Goal: Information Seeking & Learning: Learn about a topic

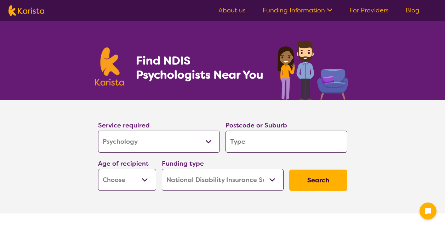
select select "Psychology"
select select "NDIS"
select select "Psychology"
select select "NDIS"
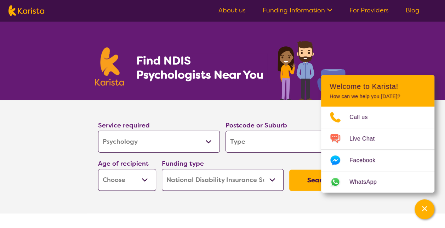
click at [244, 139] on input "search" at bounding box center [287, 142] width 122 height 22
type input "t"
type input "th"
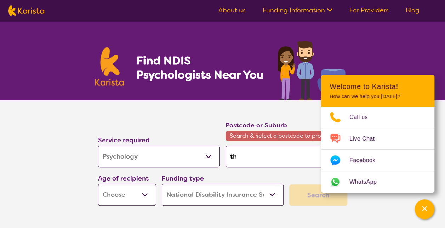
type input "t"
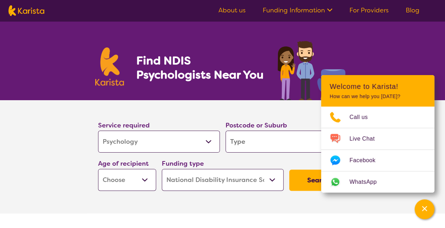
type input "r"
type input "ro"
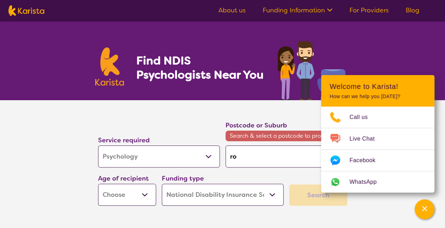
type input "rot"
type input "[PERSON_NAME]"
type input "rothw"
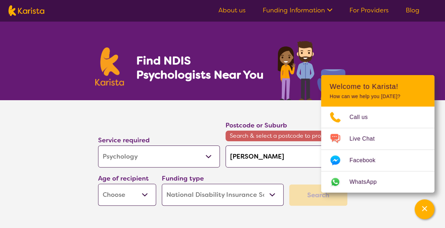
type input "rothw"
type input "rothwe"
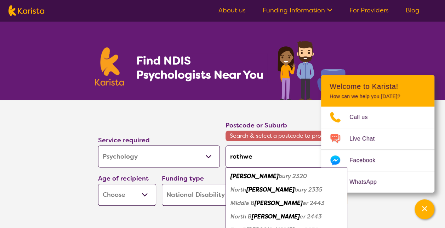
type input "rothwel"
type input "[PERSON_NAME]"
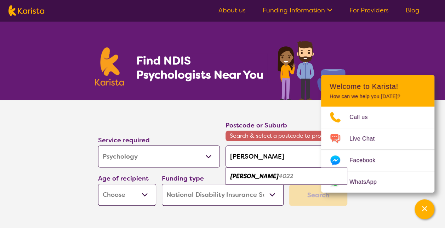
click at [273, 179] on div "[PERSON_NAME] 4022" at bounding box center [286, 176] width 115 height 13
type input "4022"
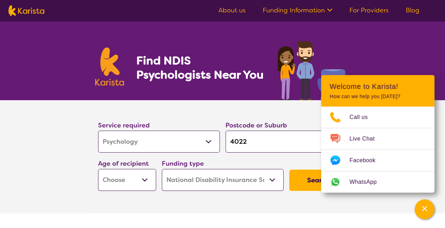
click at [131, 176] on select "Early Childhood - 0 to 9 Child - 10 to 11 Adolescent - 12 to 17 Adult - 18 to 6…" at bounding box center [127, 180] width 58 height 22
select select "EC"
click at [98, 169] on select "Early Childhood - 0 to 9 Child - 10 to 11 Adolescent - 12 to 17 Adult - 18 to 6…" at bounding box center [127, 180] width 58 height 22
select select "EC"
click at [275, 178] on select "Home Care Package (HCP) National Disability Insurance Scheme (NDIS) I don't know" at bounding box center [223, 180] width 122 height 22
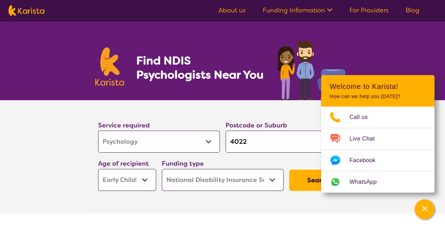
click at [275, 178] on select "Home Care Package (HCP) National Disability Insurance Scheme (NDIS) I don't know" at bounding box center [223, 180] width 122 height 22
click at [313, 179] on button "Search" at bounding box center [319, 180] width 58 height 21
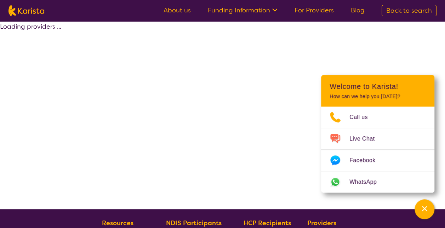
select select "by_score"
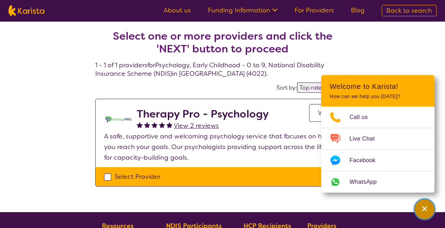
click at [423, 208] on icon "Channel Menu" at bounding box center [424, 208] width 5 height 5
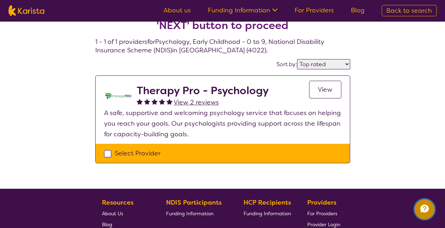
scroll to position [15, 0]
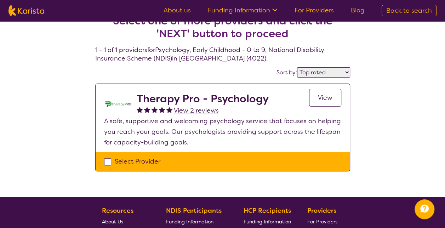
click at [327, 95] on span "View" at bounding box center [325, 98] width 15 height 9
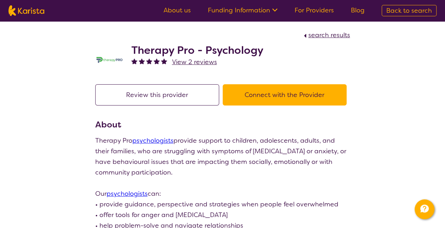
scroll to position [15, 0]
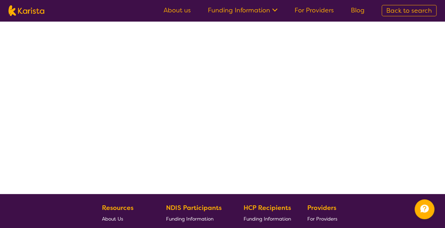
select select "by_score"
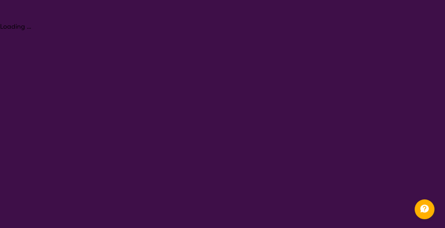
select select "Psychology"
select select "EC"
select select "NDIS"
select select "Psychology"
select select "EC"
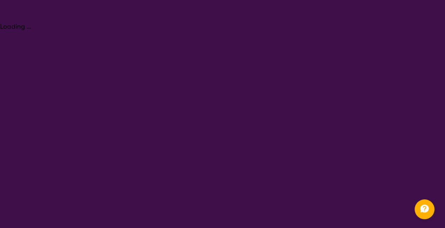
select select "NDIS"
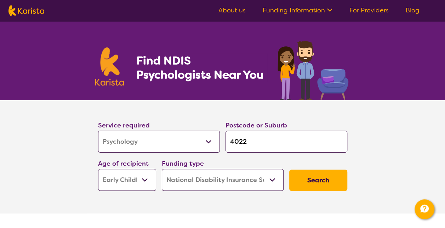
click at [200, 143] on select "Allied Health Assistant Assessment ([MEDICAL_DATA] or [MEDICAL_DATA]) Behaviour…" at bounding box center [159, 142] width 122 height 22
select select "Behaviour support"
click at [98, 131] on select "Allied Health Assistant Assessment ([MEDICAL_DATA] or [MEDICAL_DATA]) Behaviour…" at bounding box center [159, 142] width 122 height 22
select select "Behaviour support"
click at [315, 182] on button "Search" at bounding box center [319, 180] width 58 height 21
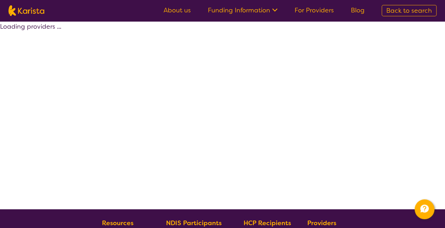
select select "by_score"
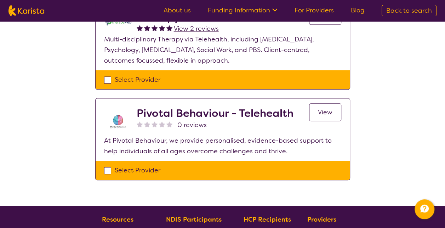
scroll to position [183, 0]
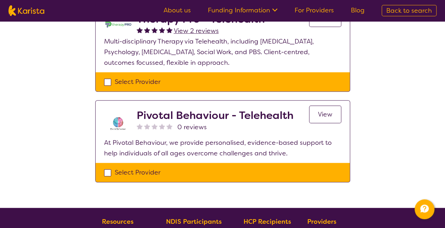
click at [257, 115] on h2 "Pivotal Behaviour - Telehealth" at bounding box center [215, 115] width 157 height 13
click at [321, 112] on span "View" at bounding box center [325, 114] width 15 height 9
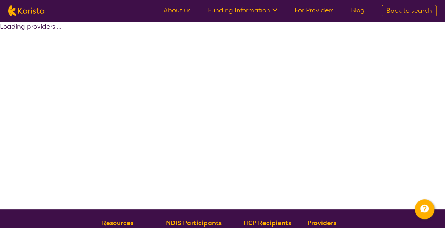
scroll to position [153, 0]
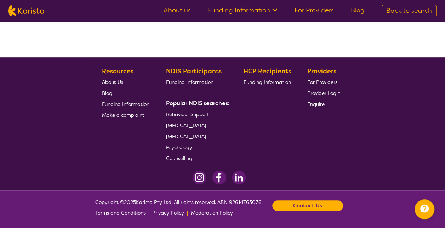
select select "by_score"
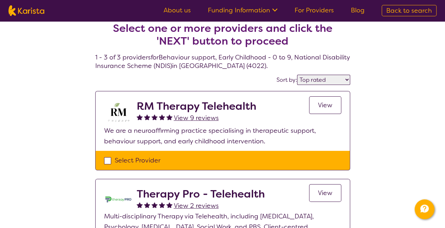
scroll to position [0, 0]
